Goal: Transaction & Acquisition: Purchase product/service

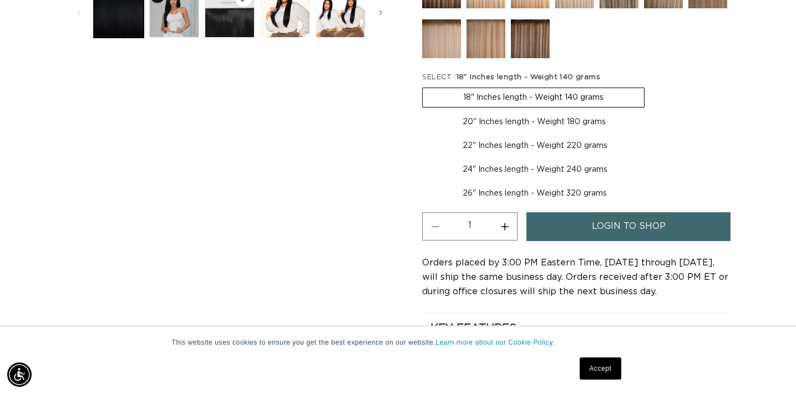
scroll to position [496, 0]
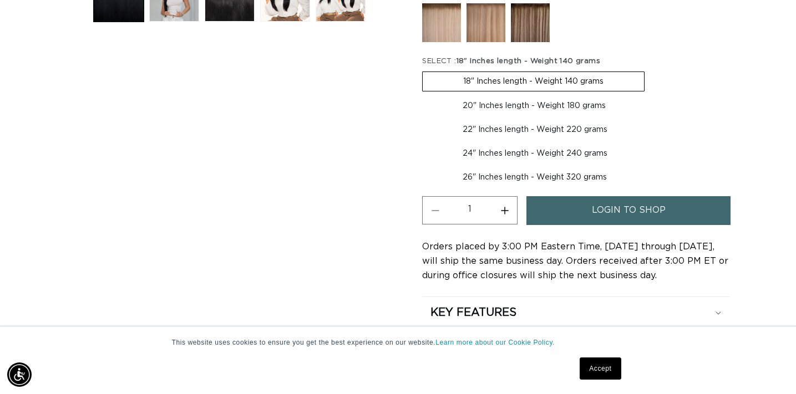
click at [570, 207] on link "login to shop" at bounding box center [628, 210] width 204 height 28
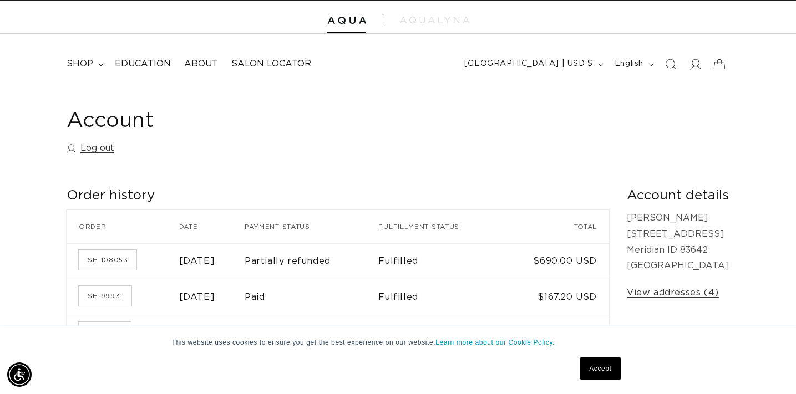
scroll to position [26, 0]
click at [88, 64] on span "shop" at bounding box center [80, 64] width 27 height 12
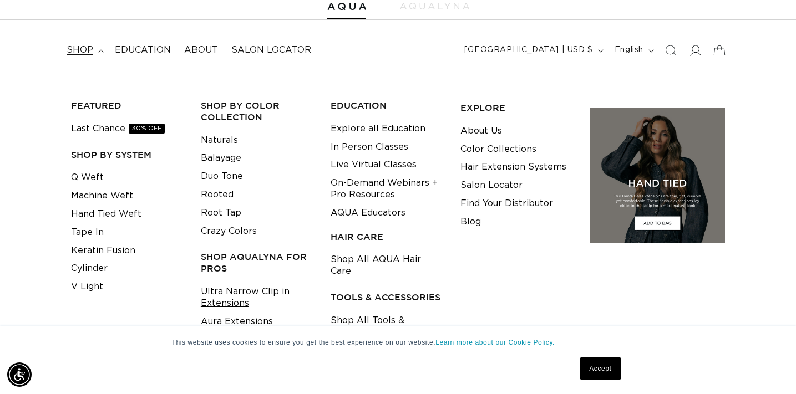
scroll to position [0, 1434]
click at [254, 291] on link "Ultra Narrow Clip in Extensions" at bounding box center [257, 298] width 113 height 30
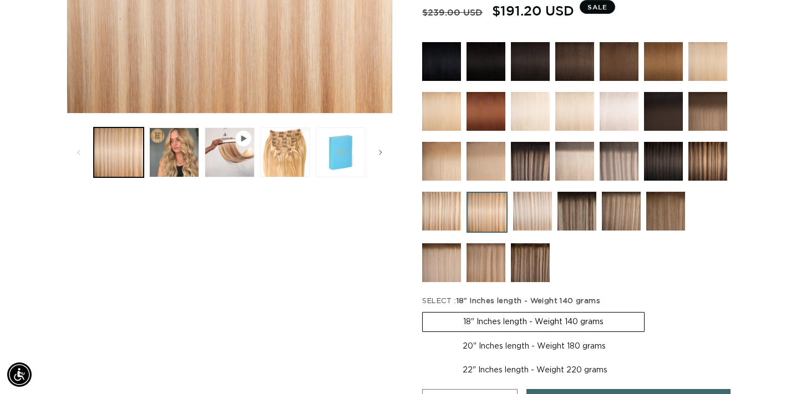
click at [520, 216] on img at bounding box center [532, 211] width 39 height 39
